Goal: Find specific page/section: Find specific page/section

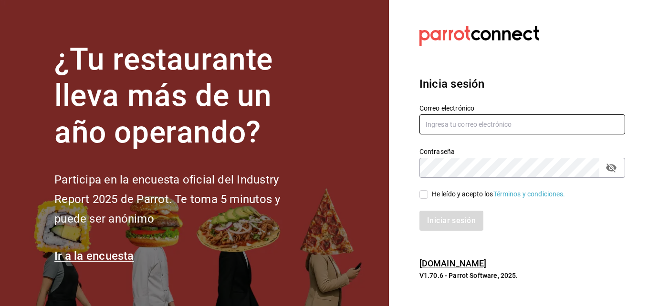
type input "christianjosegm17@gmail.com"
click at [428, 194] on input "He leído y acepto los Términos y condiciones." at bounding box center [423, 194] width 9 height 9
checkbox input "true"
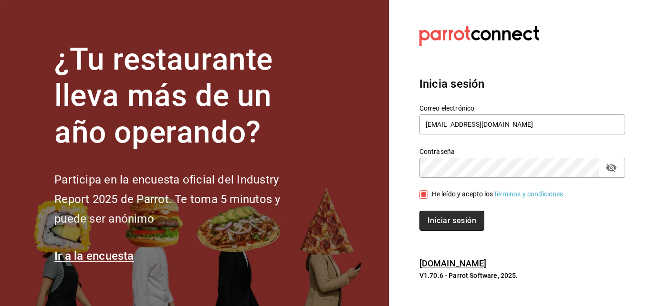
click at [438, 215] on button "Iniciar sesión" at bounding box center [451, 221] width 65 height 20
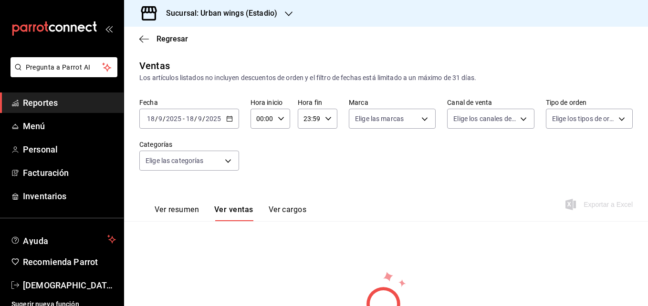
click at [293, 13] on div "Sucursal: Urban wings (Estadio)" at bounding box center [214, 13] width 165 height 27
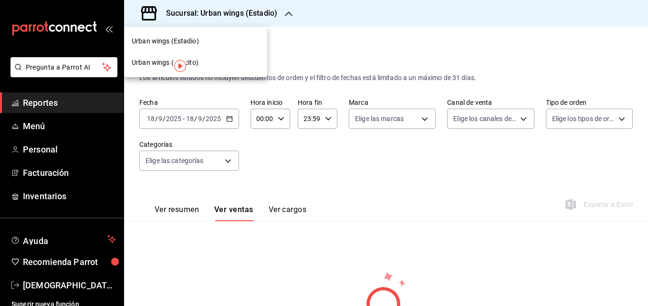
click at [330, 56] on div at bounding box center [324, 153] width 648 height 306
click at [289, 10] on icon "button" at bounding box center [289, 14] width 8 height 8
click at [121, 296] on div at bounding box center [324, 153] width 648 height 306
click at [122, 290] on div at bounding box center [324, 153] width 648 height 306
click at [173, 20] on div "Sucursal: Urban wings (Estadio)" at bounding box center [214, 13] width 165 height 27
